Goal: Task Accomplishment & Management: Manage account settings

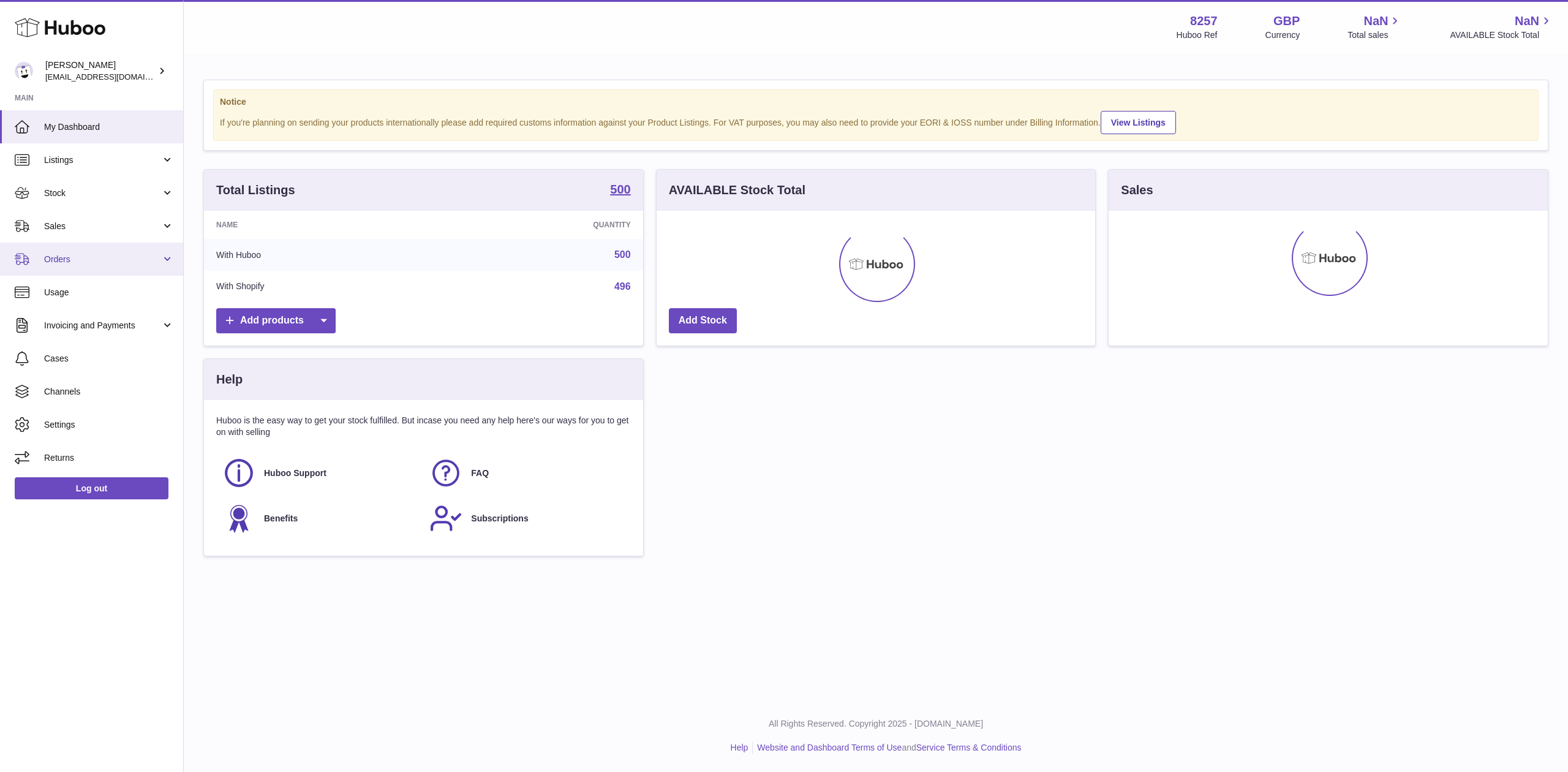
click at [115, 242] on link "Orders" at bounding box center [91, 258] width 183 height 33
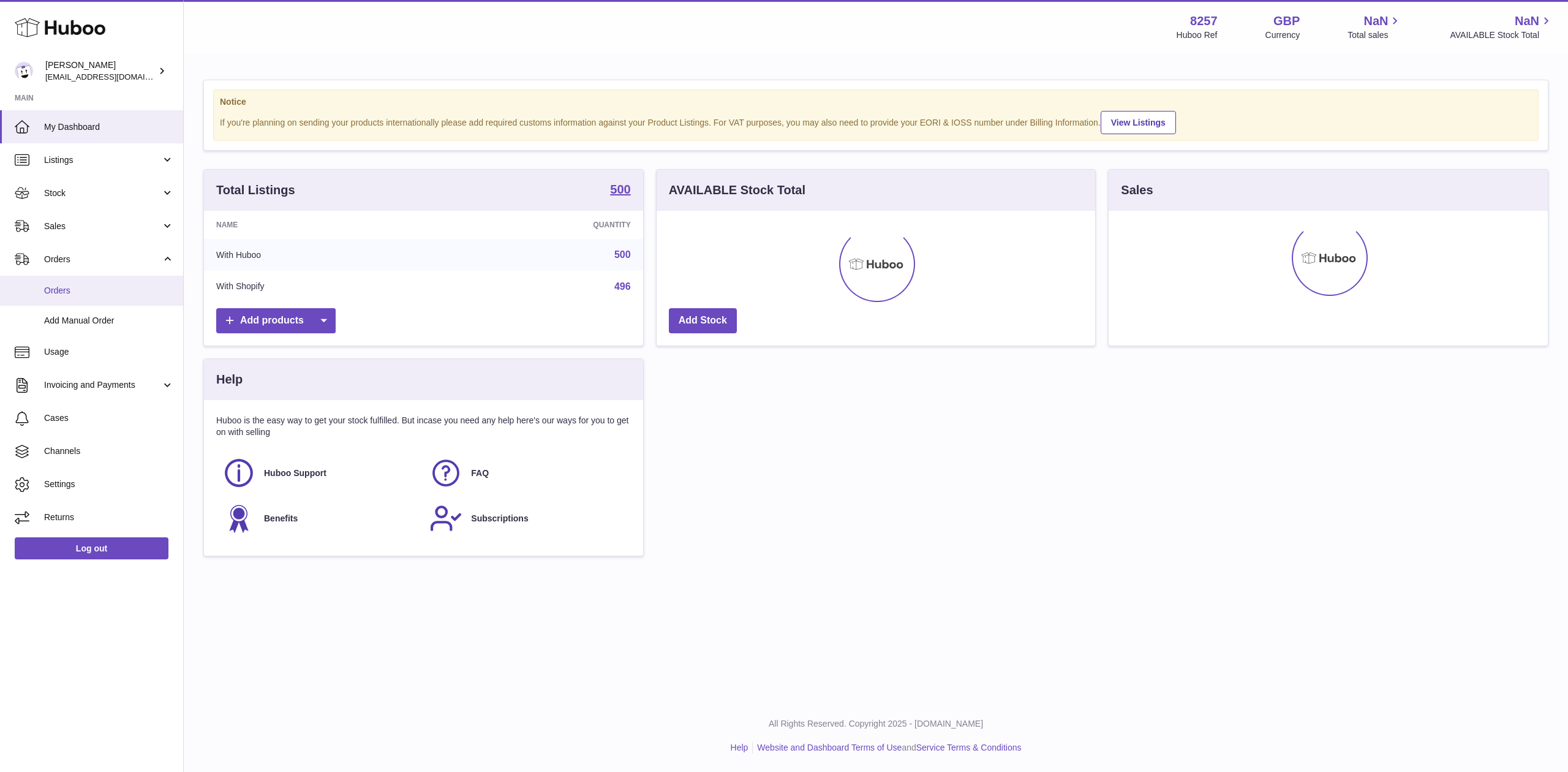
click at [115, 287] on span "Orders" at bounding box center [109, 290] width 130 height 12
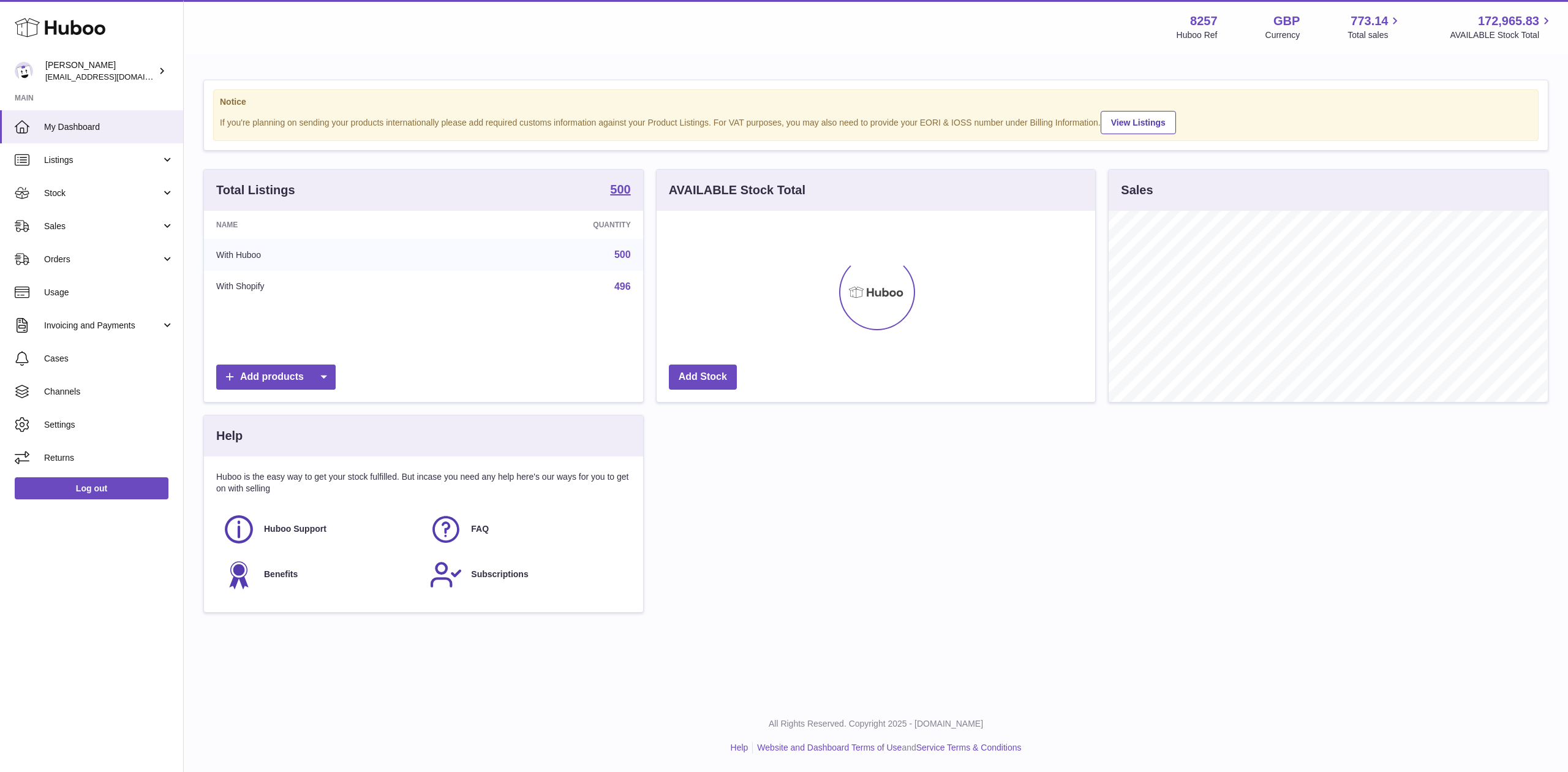
scroll to position [612273, 612043]
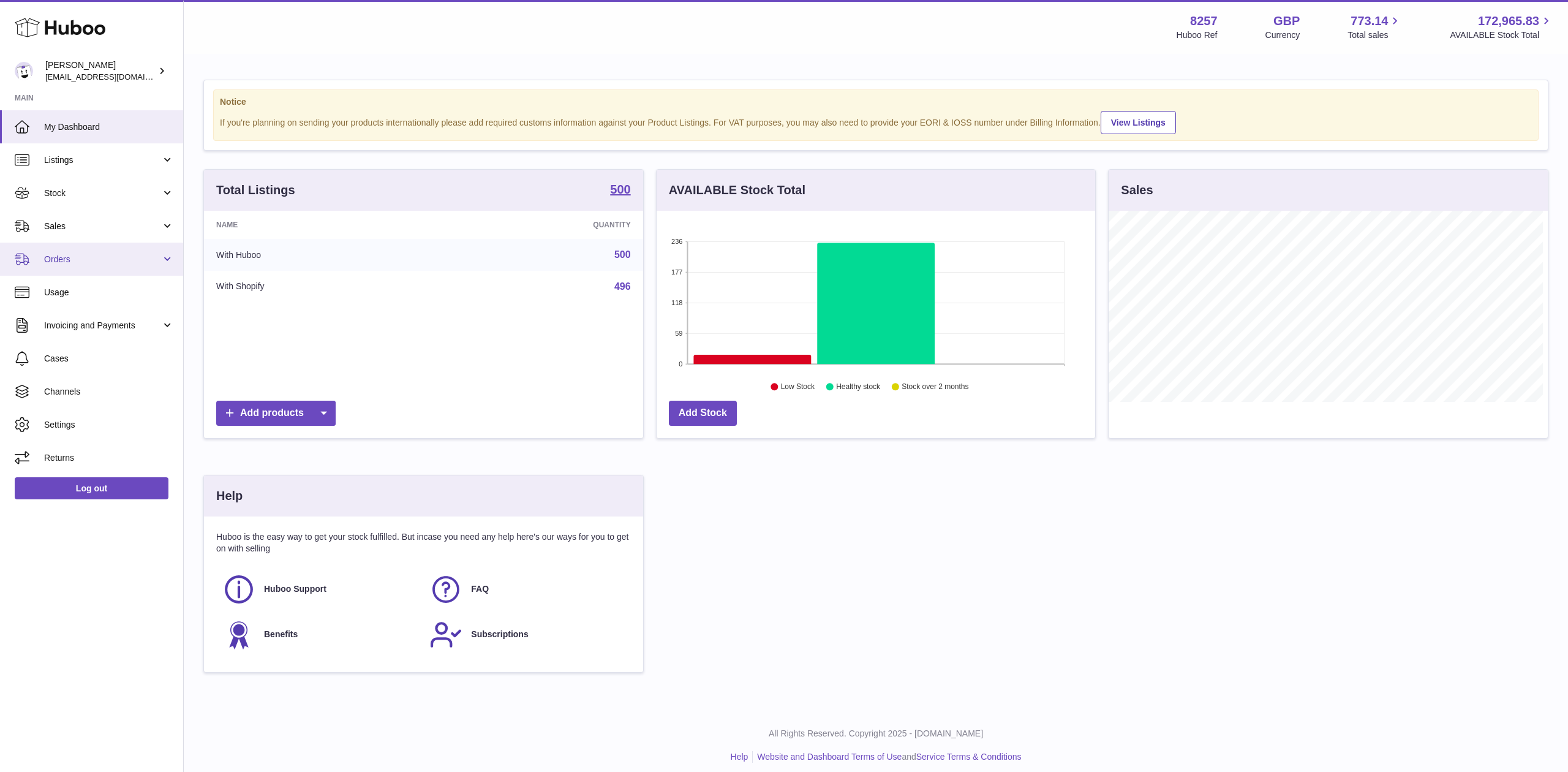
click at [52, 248] on link "Orders" at bounding box center [91, 258] width 183 height 33
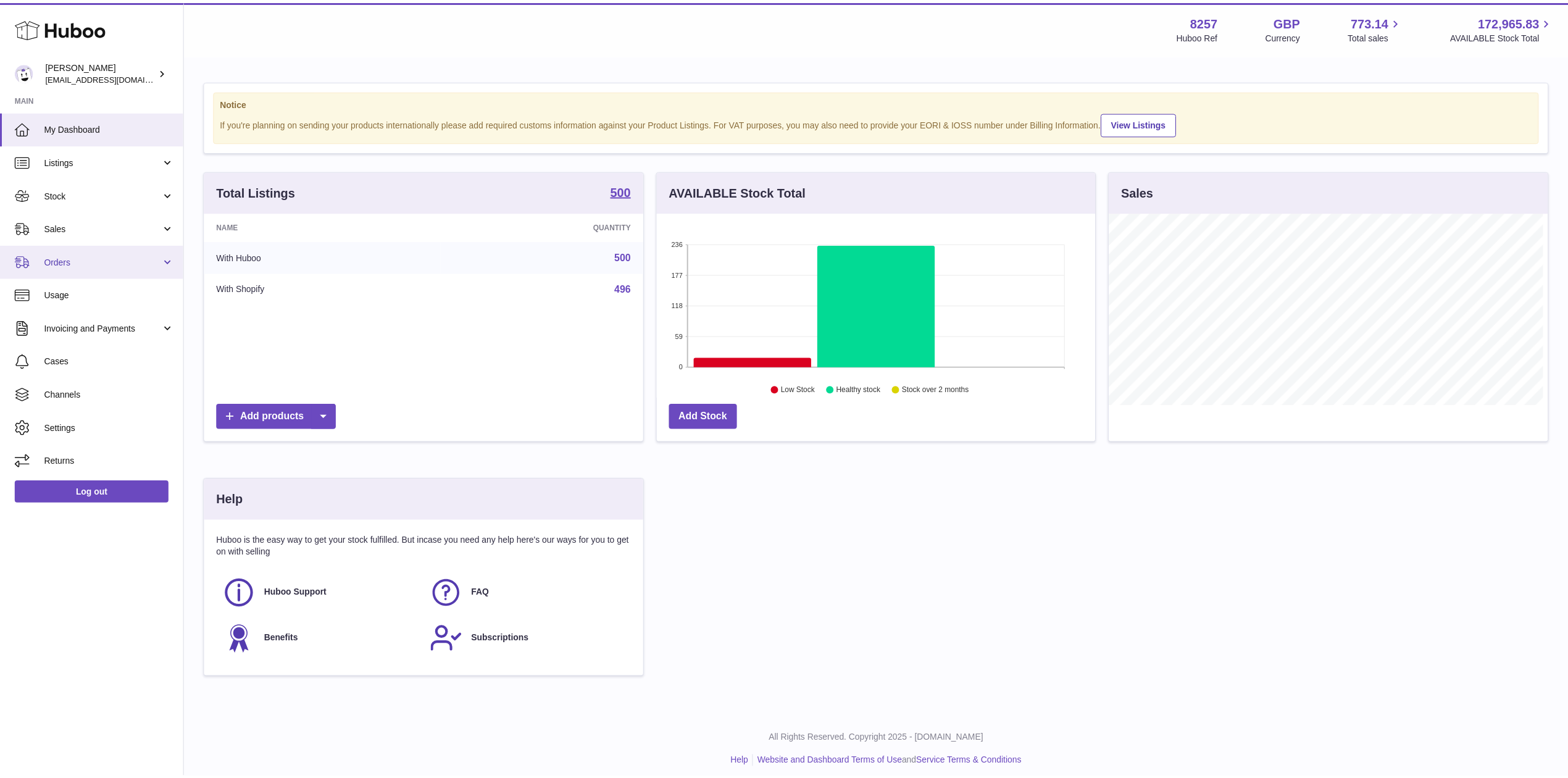
scroll to position [617032, 616934]
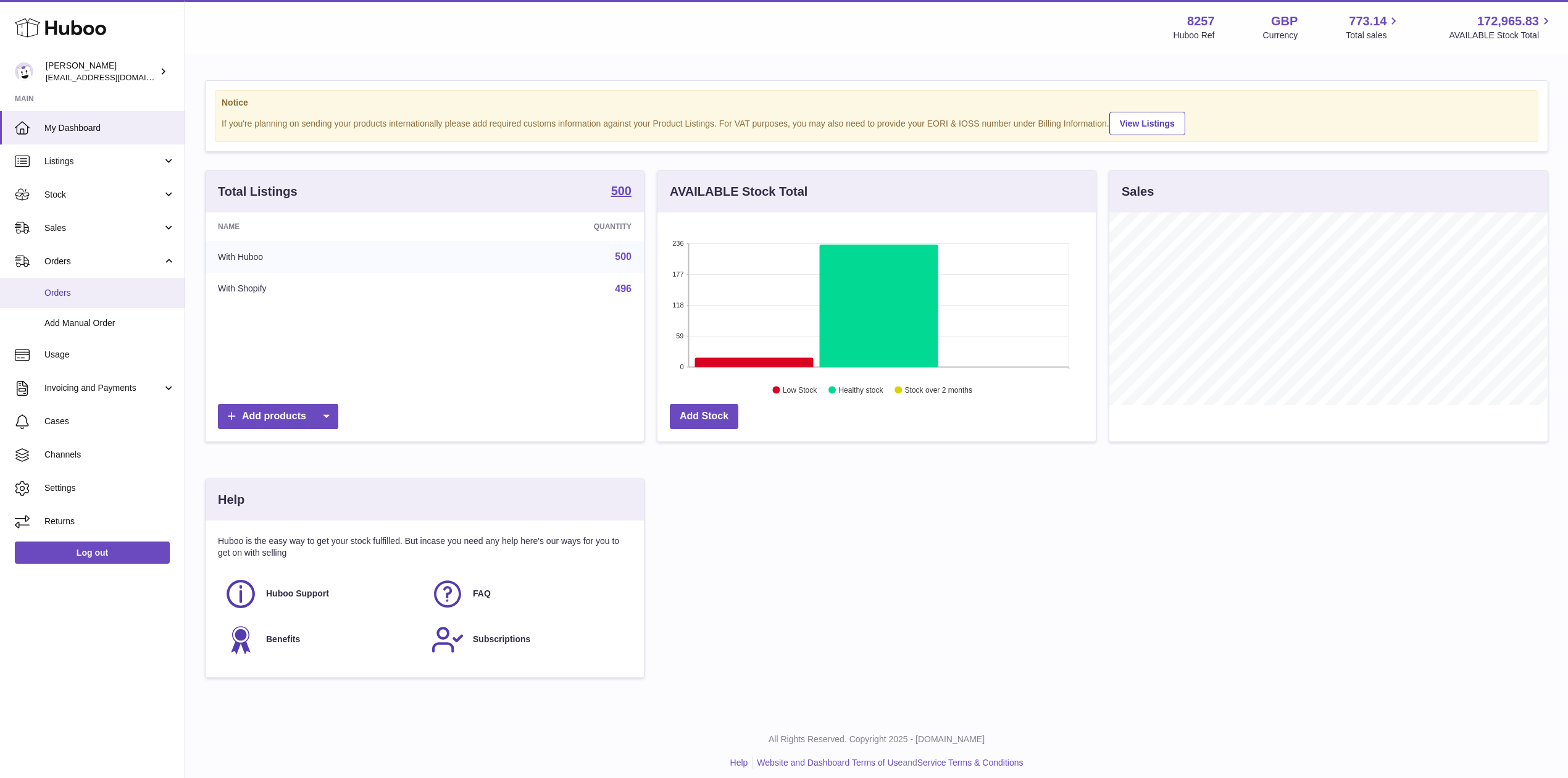
click at [64, 297] on span "Orders" at bounding box center [110, 292] width 131 height 12
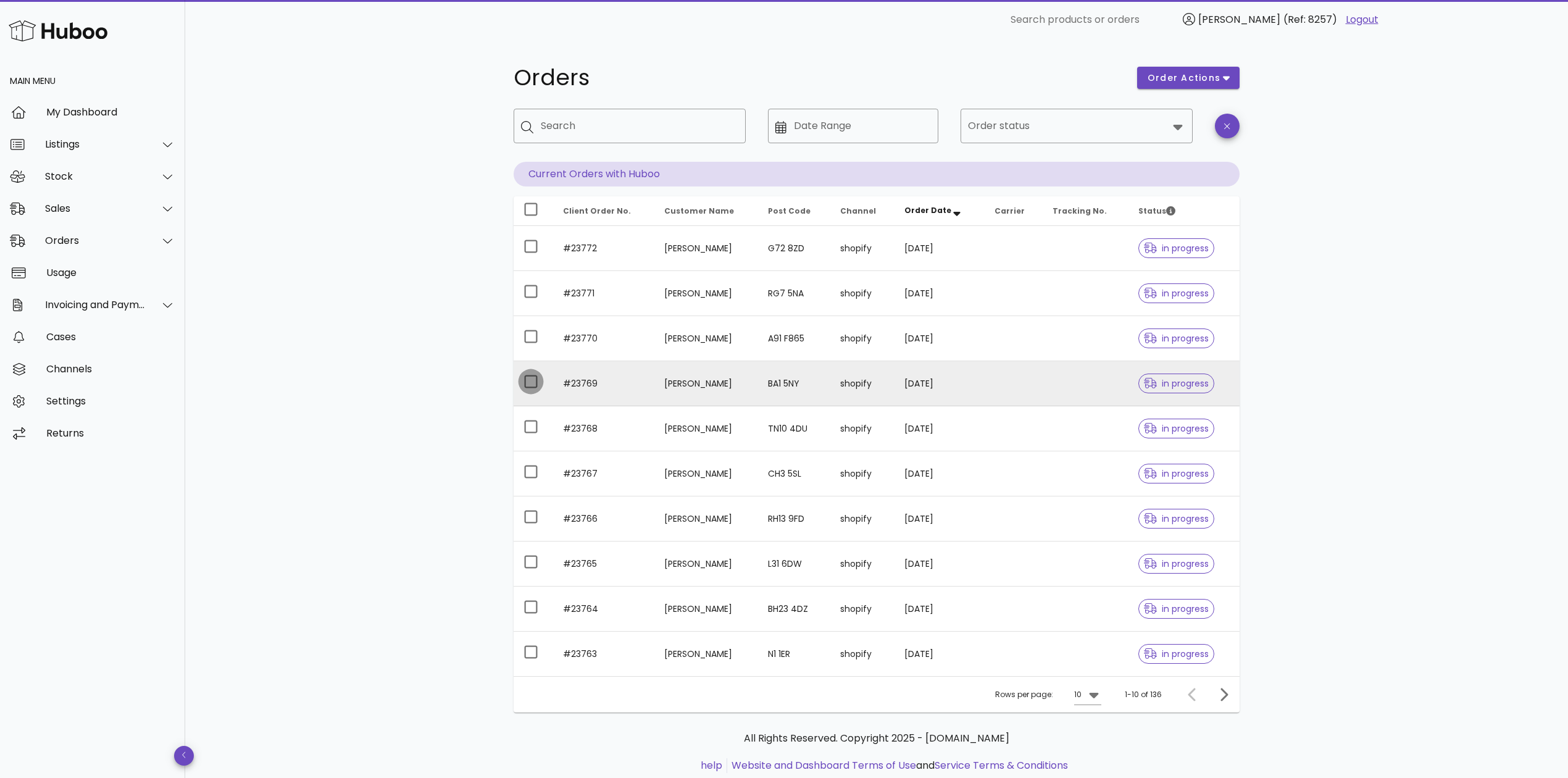
click at [534, 380] on div at bounding box center [530, 381] width 21 height 21
click at [1220, 74] on span "order actions" at bounding box center [1183, 78] width 74 height 13
click at [1199, 120] on div "Cancel" at bounding box center [1214, 119] width 38 height 12
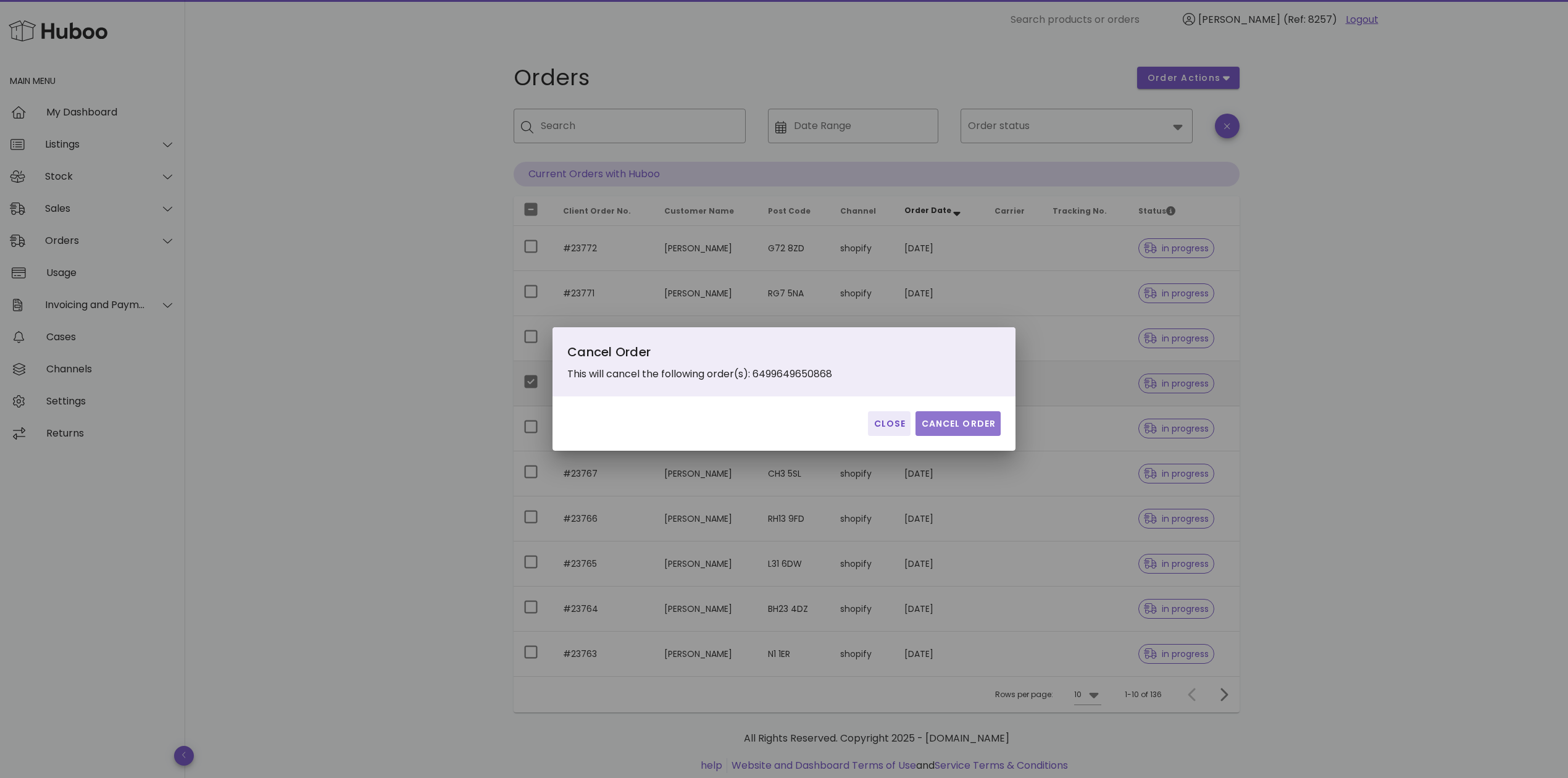
click at [981, 428] on span "Cancel Order" at bounding box center [958, 424] width 75 height 13
